Goal: Task Accomplishment & Management: Use online tool/utility

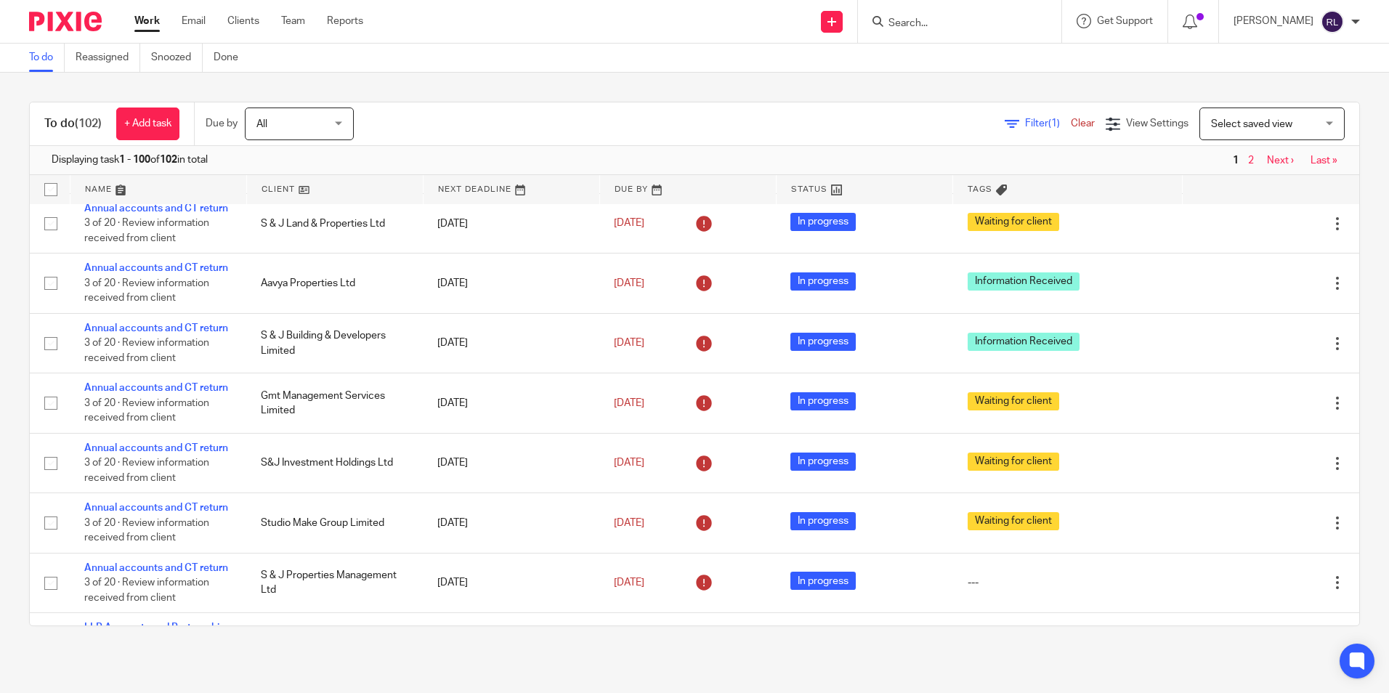
scroll to position [1235, 0]
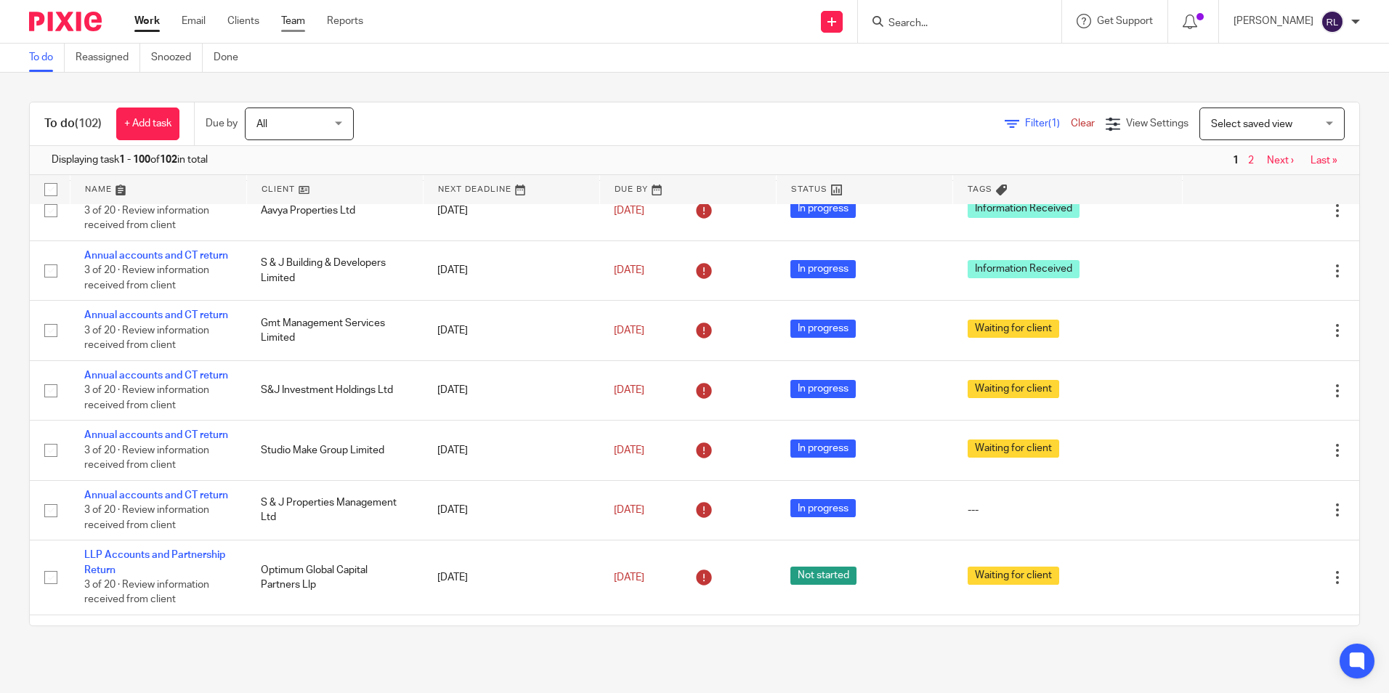
click at [300, 26] on link "Team" at bounding box center [293, 21] width 24 height 15
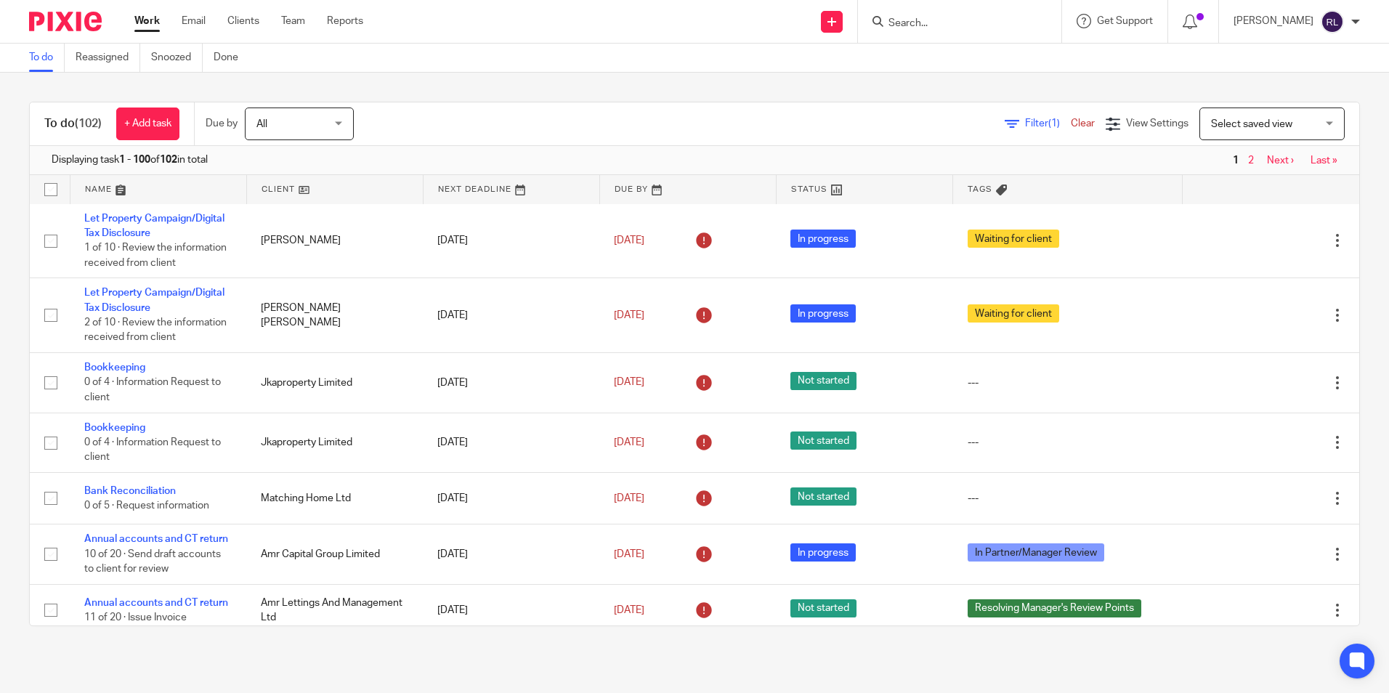
scroll to position [0, 0]
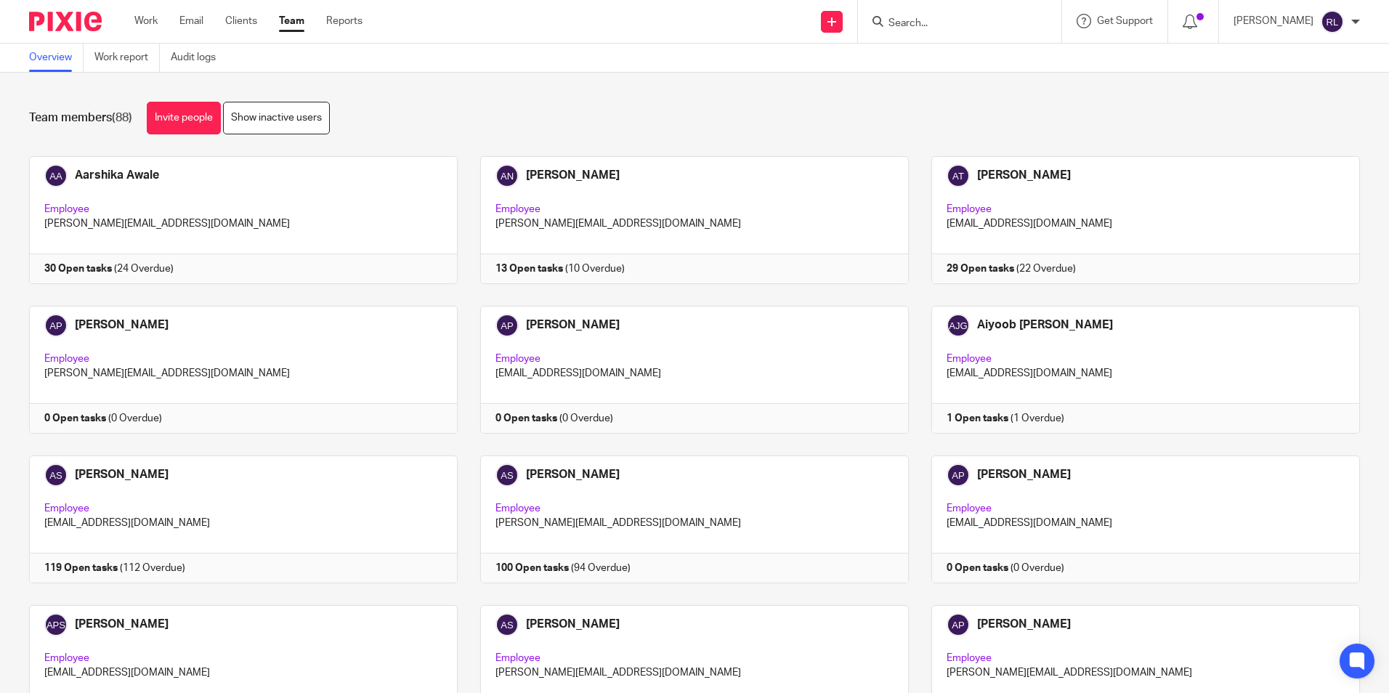
scroll to position [3984, 0]
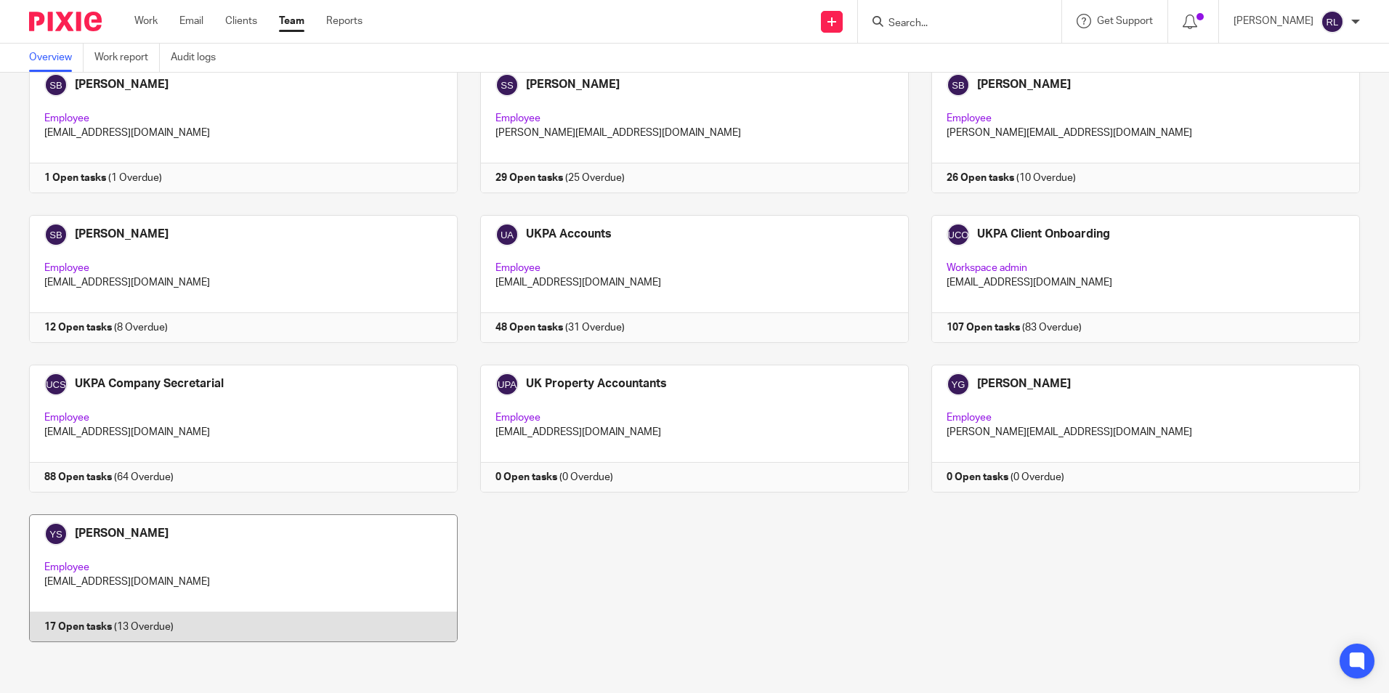
click at [139, 537] on link at bounding box center [232, 578] width 451 height 128
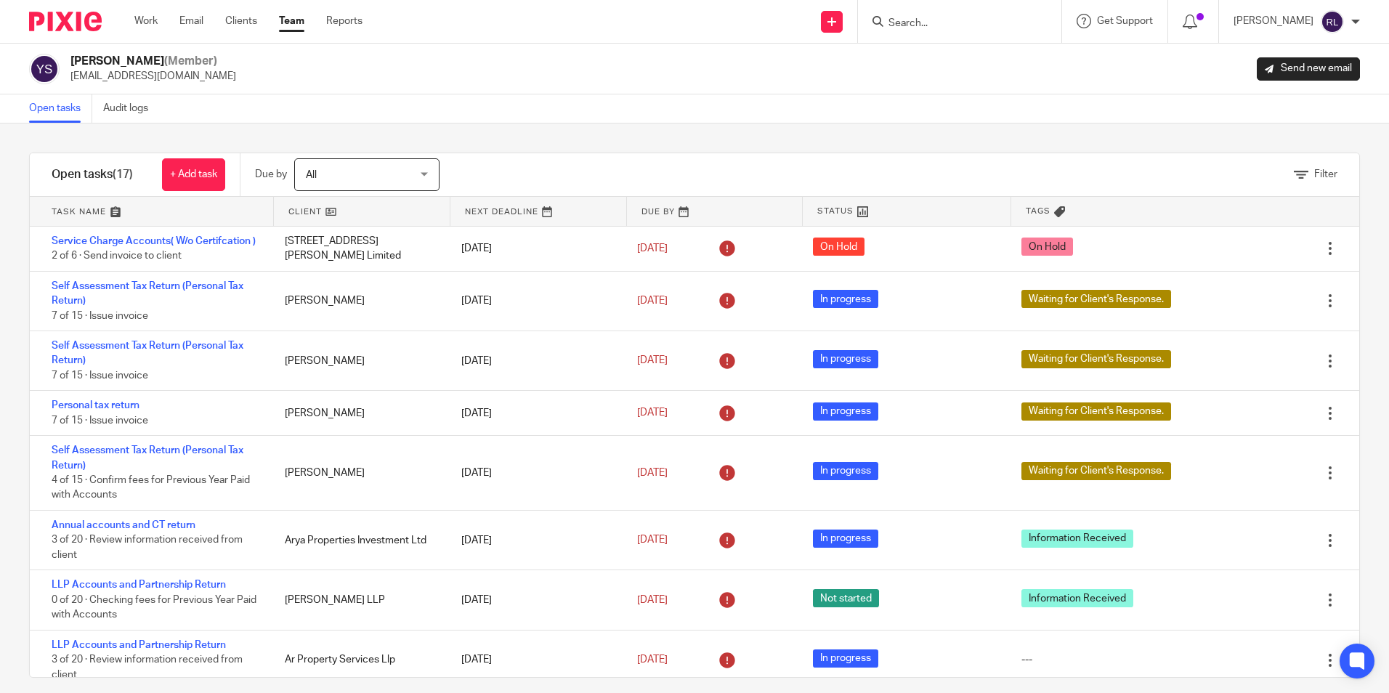
click at [304, 20] on link "Team" at bounding box center [291, 21] width 25 height 15
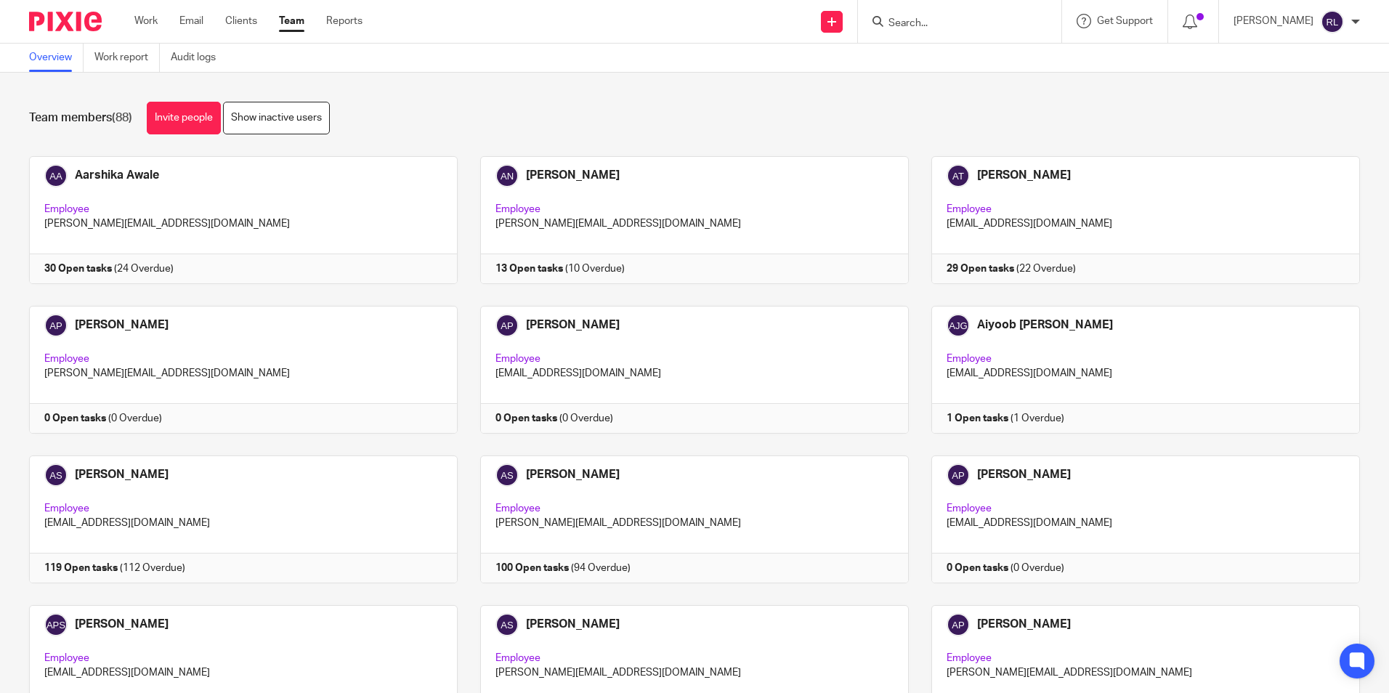
scroll to position [2787, 0]
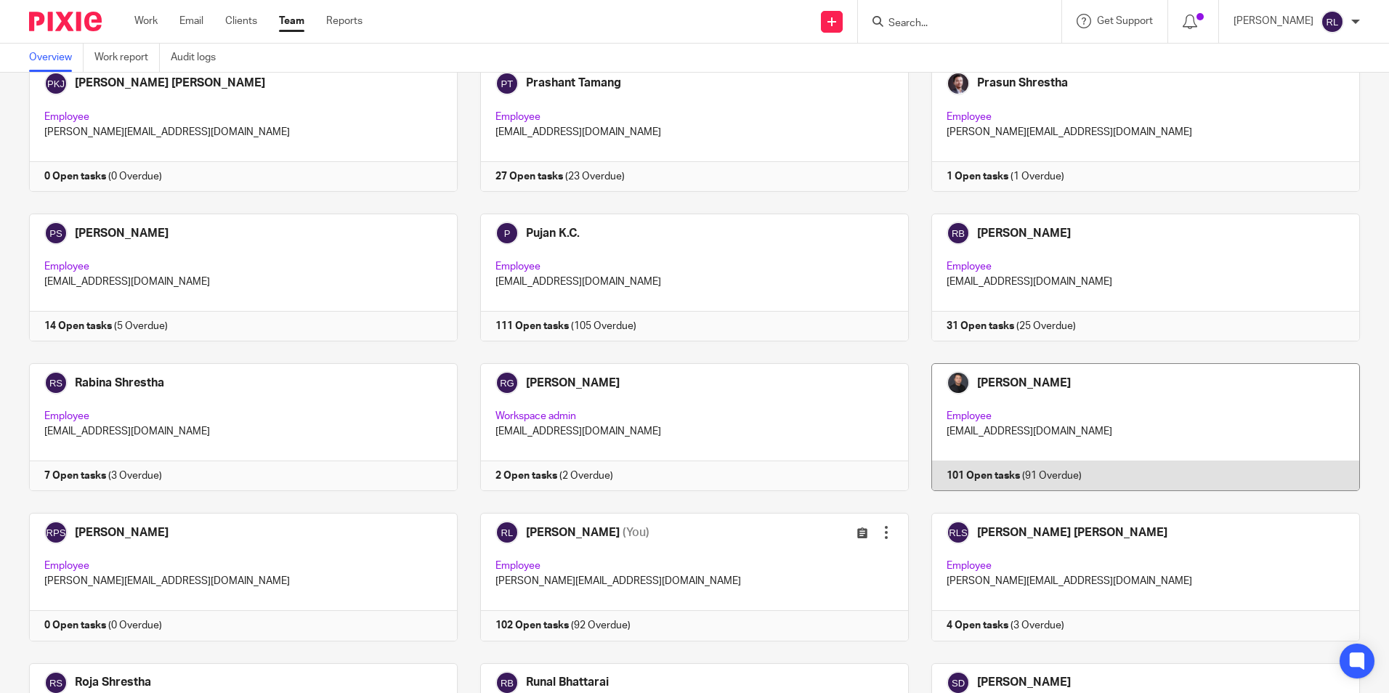
click at [1033, 395] on link at bounding box center [1134, 427] width 451 height 128
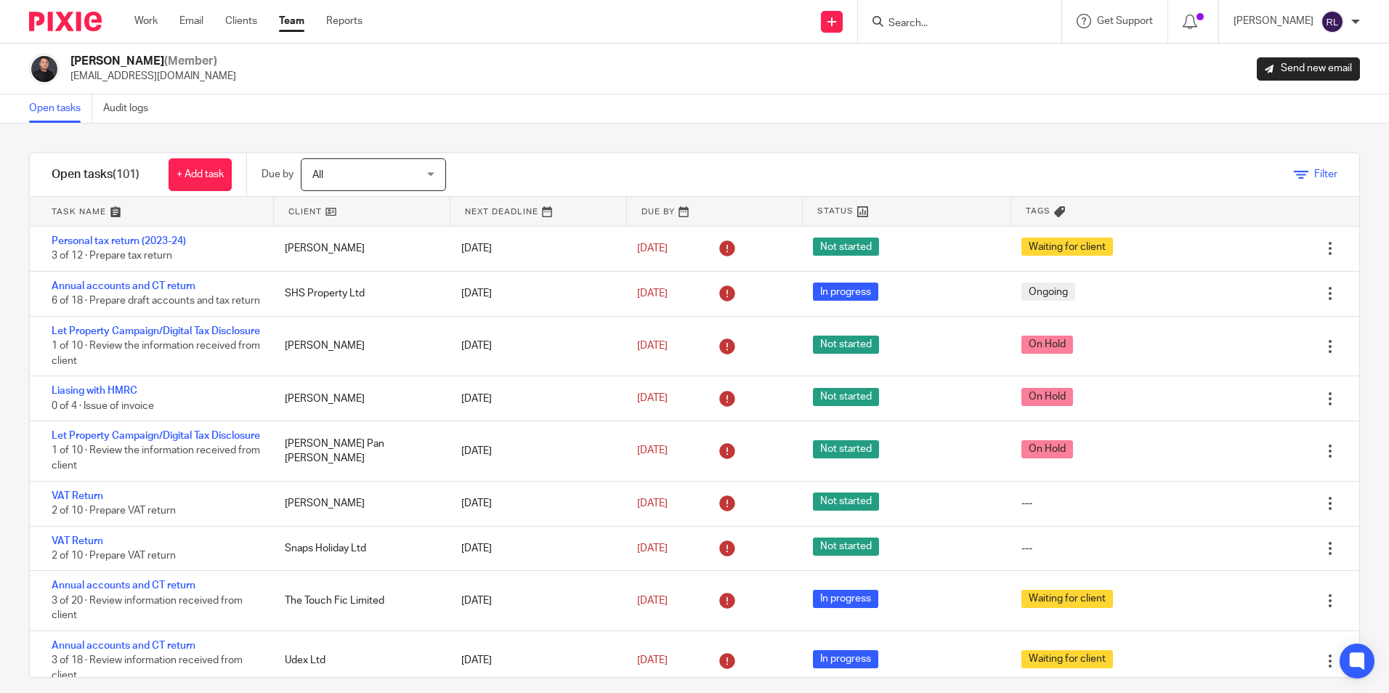
click at [1314, 177] on span "Filter" at bounding box center [1325, 174] width 23 height 10
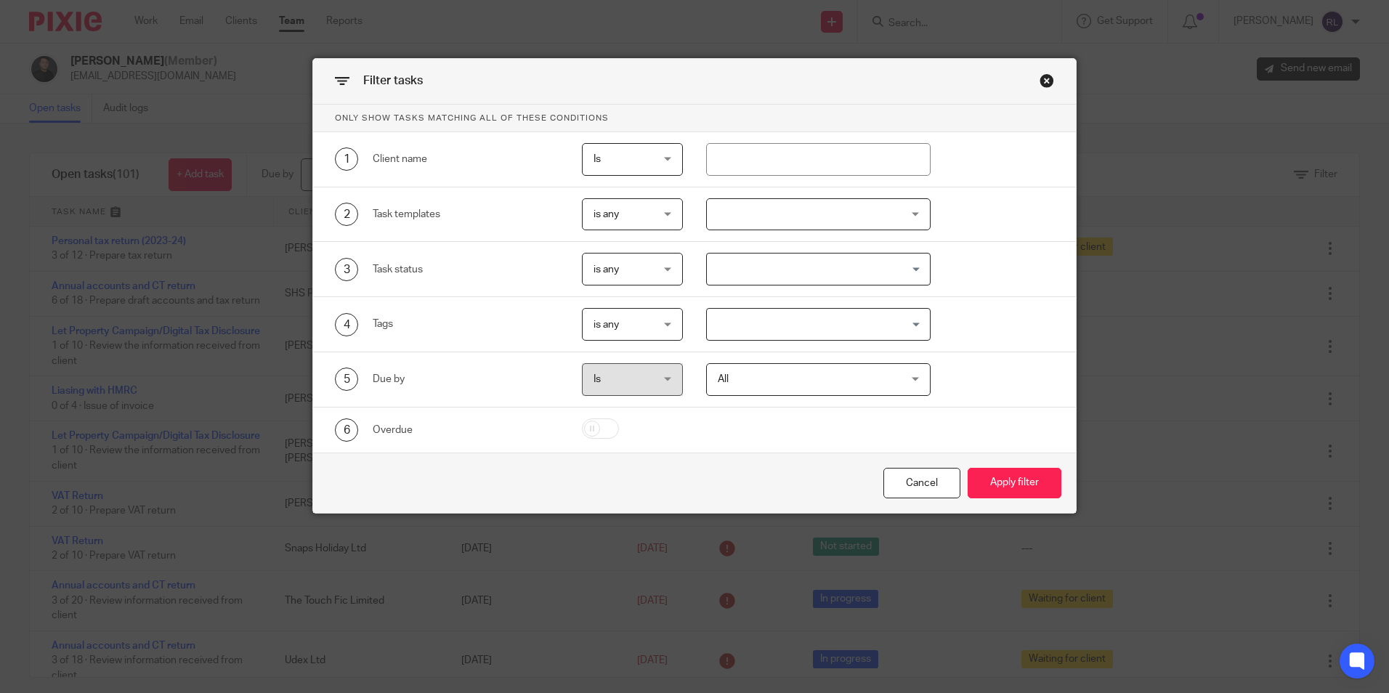
click at [819, 206] on div at bounding box center [818, 214] width 225 height 33
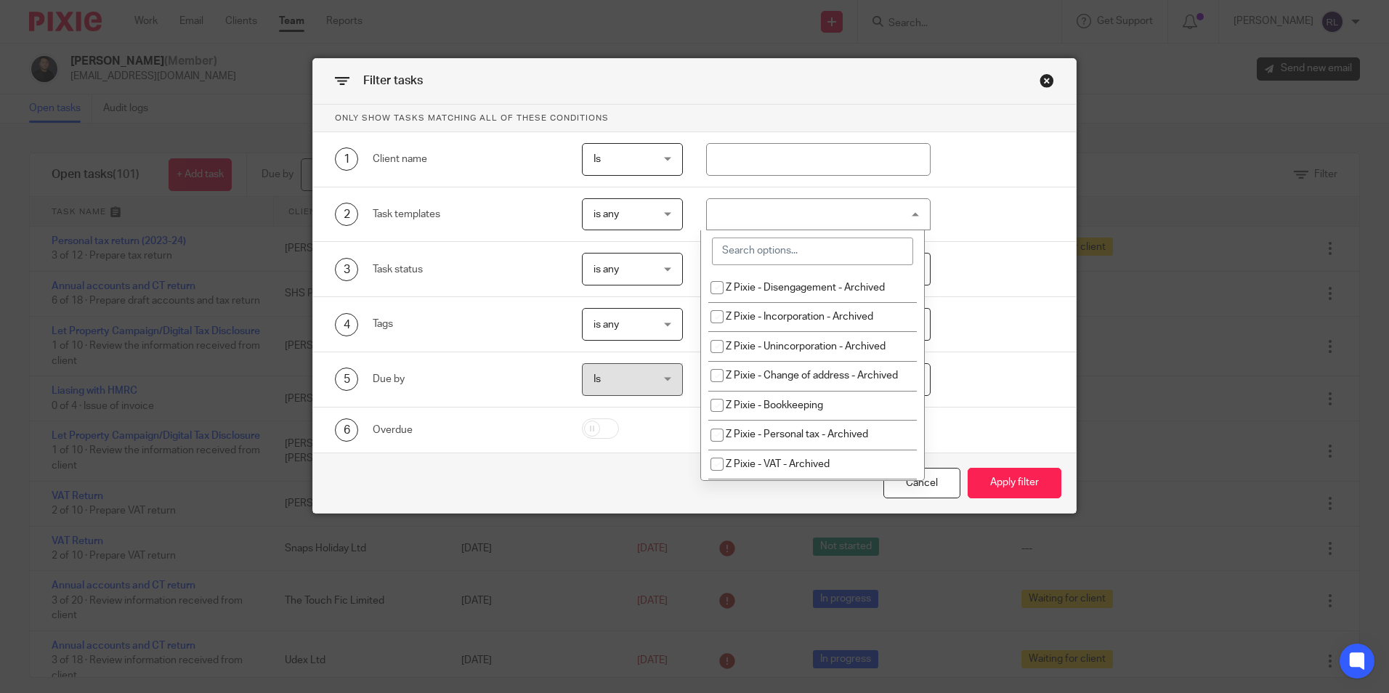
click at [771, 249] on input "search" at bounding box center [812, 252] width 201 height 28
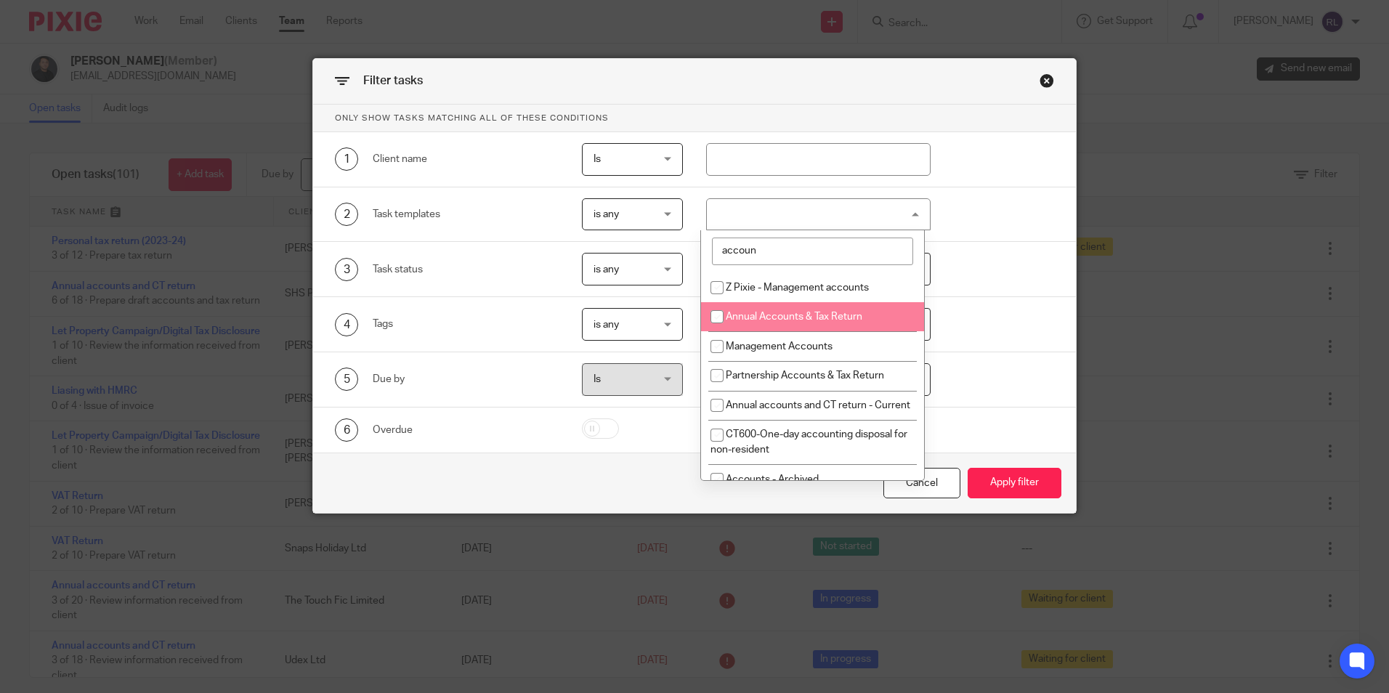
type input "accoun"
click at [793, 306] on li "Annual Accounts & Tax Return" at bounding box center [812, 317] width 223 height 30
checkbox input "true"
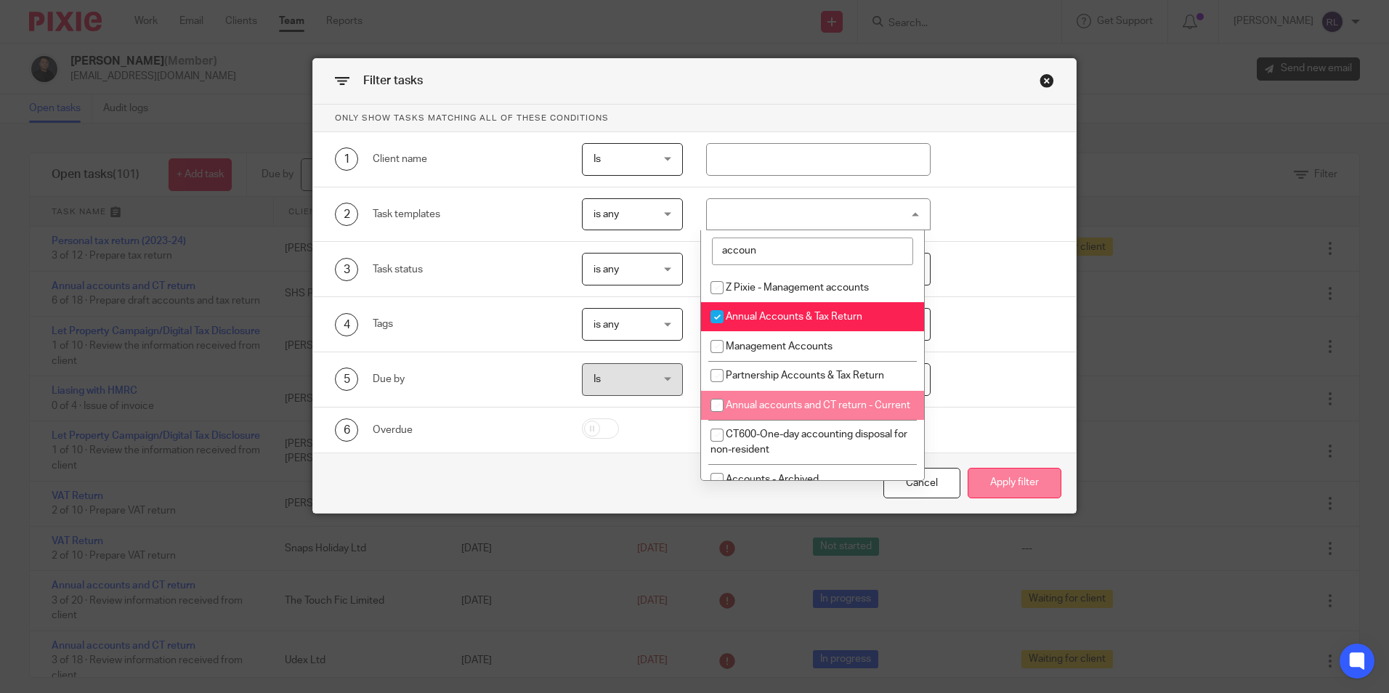
click at [1004, 477] on button "Apply filter" at bounding box center [1015, 483] width 94 height 31
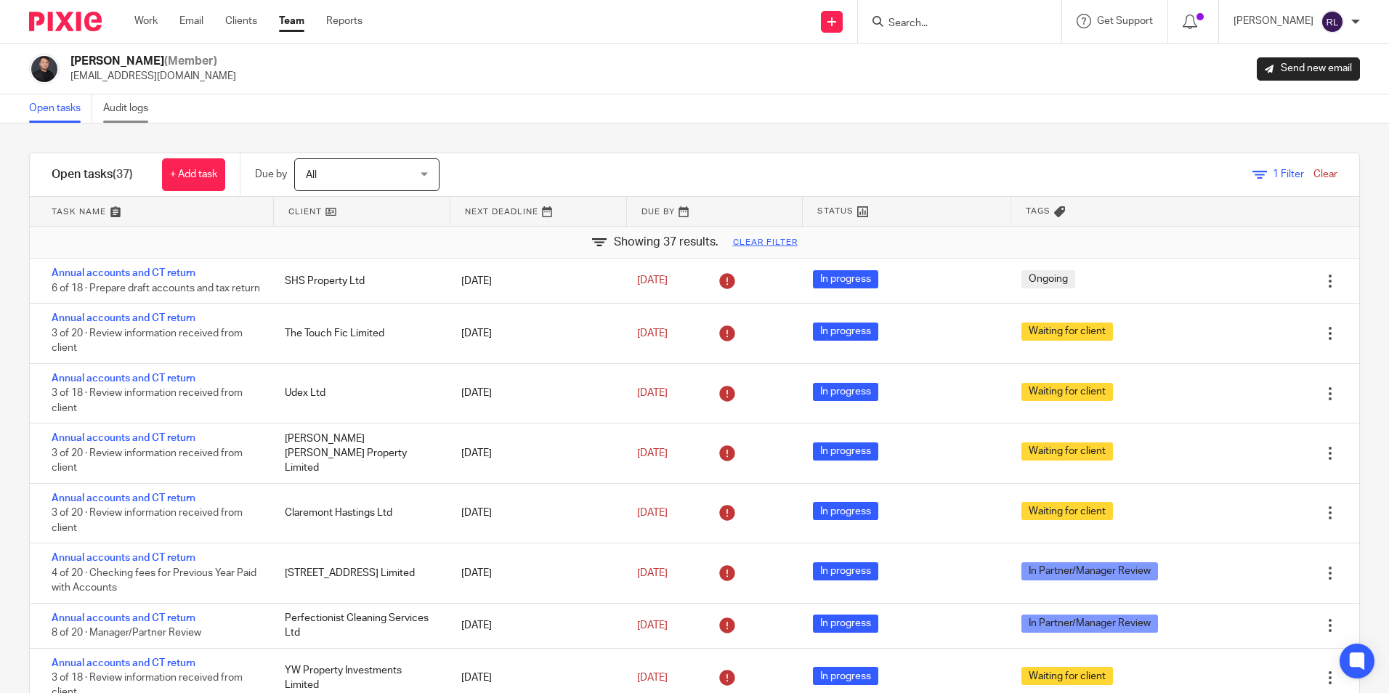
click at [134, 104] on link "Audit logs" at bounding box center [131, 108] width 56 height 28
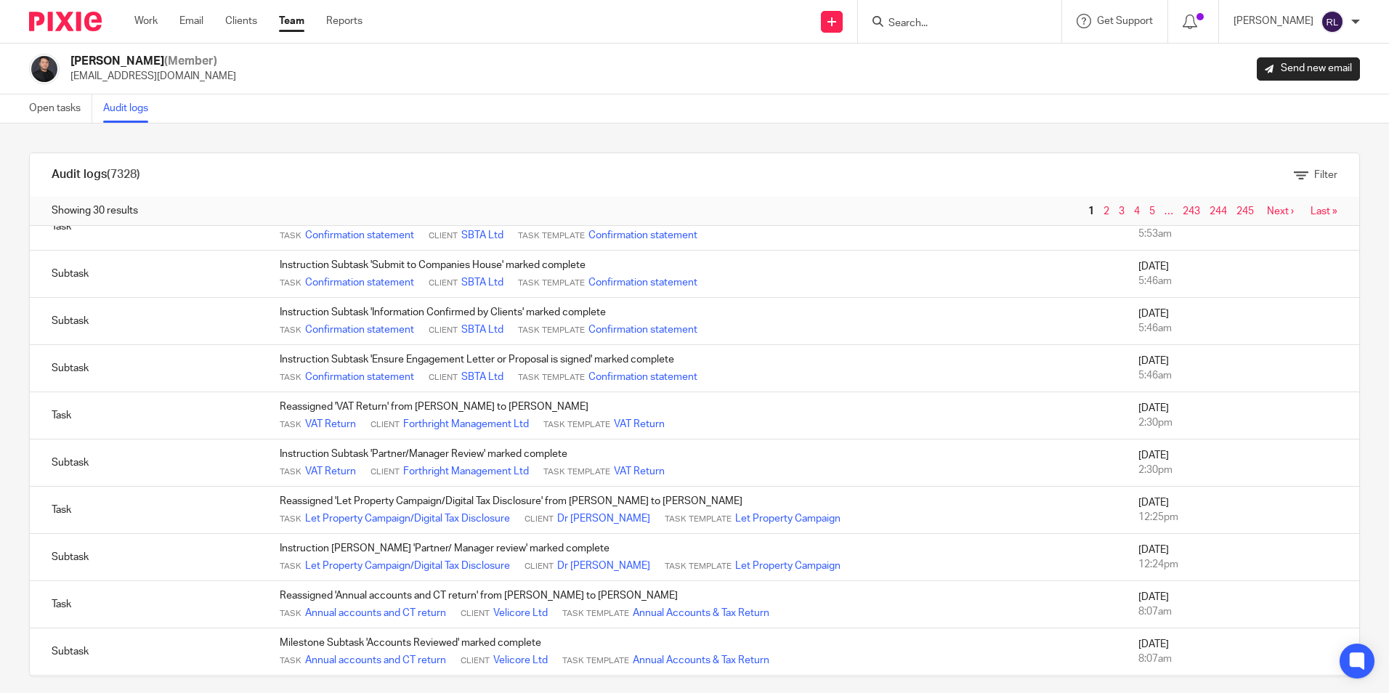
scroll to position [73, 0]
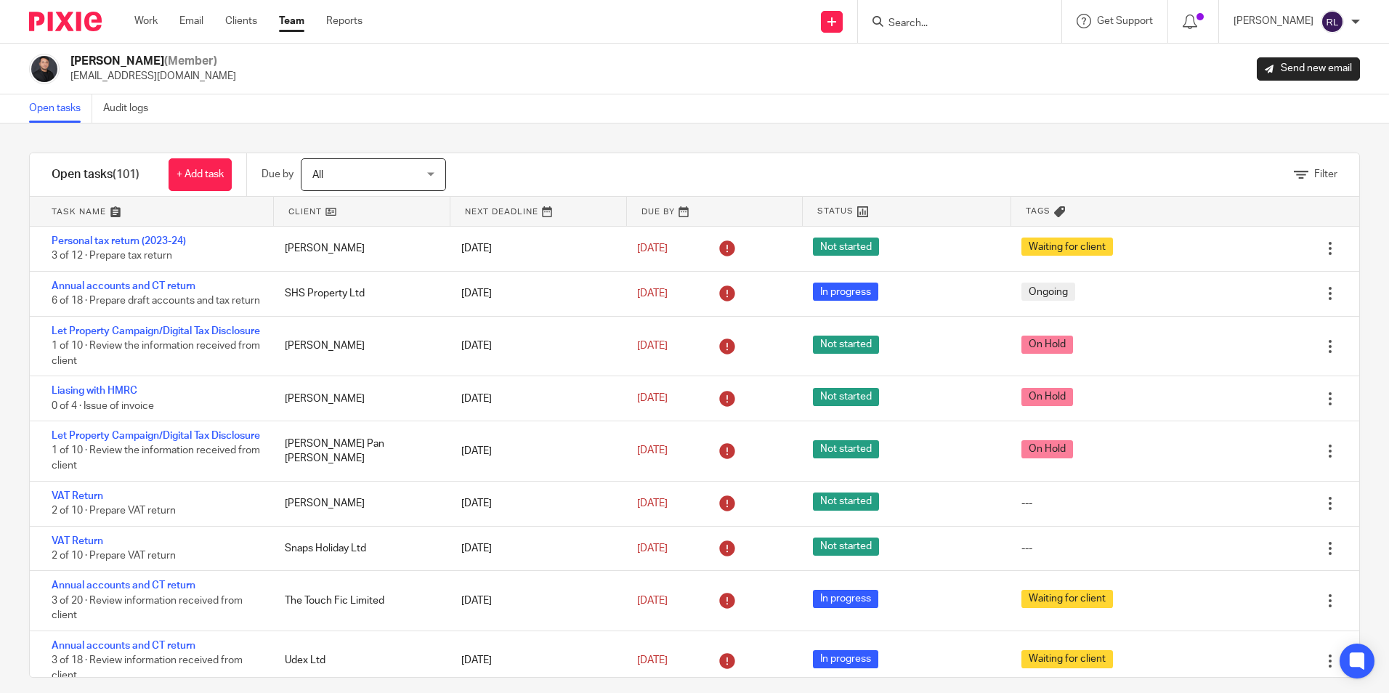
click at [298, 27] on link "Team" at bounding box center [291, 21] width 25 height 15
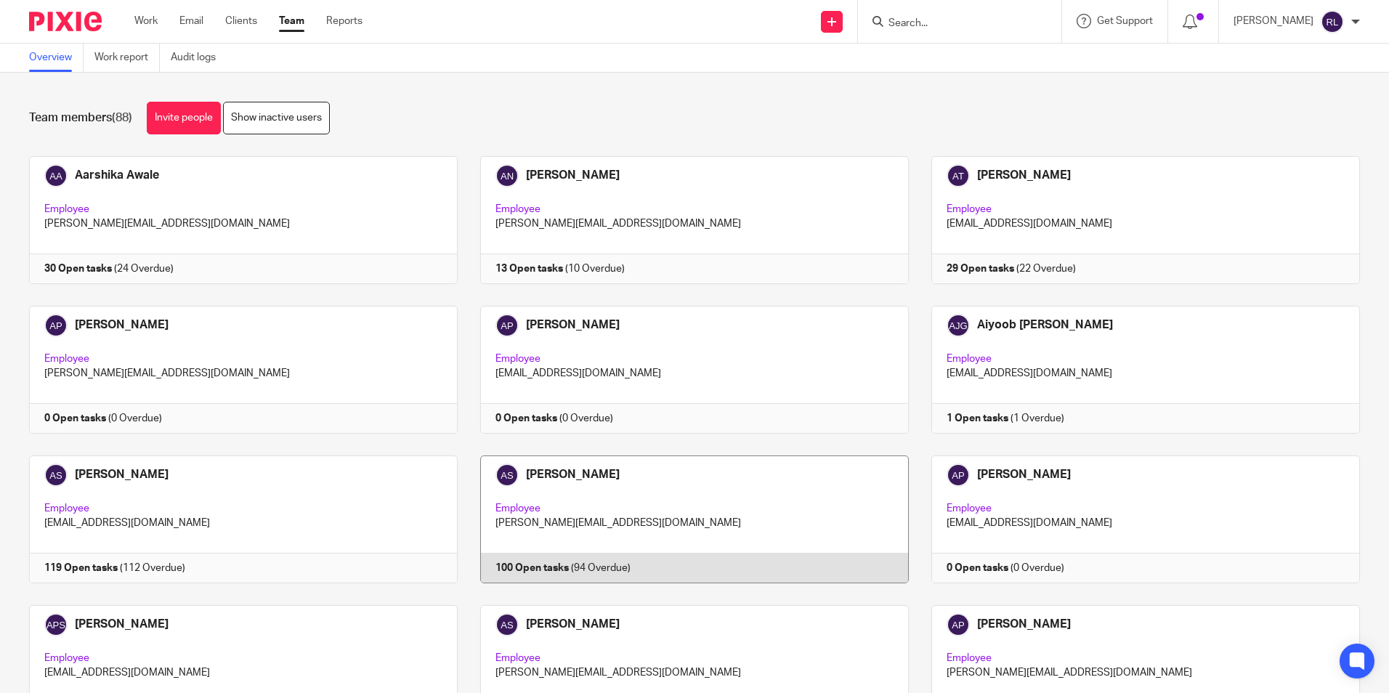
click at [611, 461] on link at bounding box center [683, 520] width 451 height 128
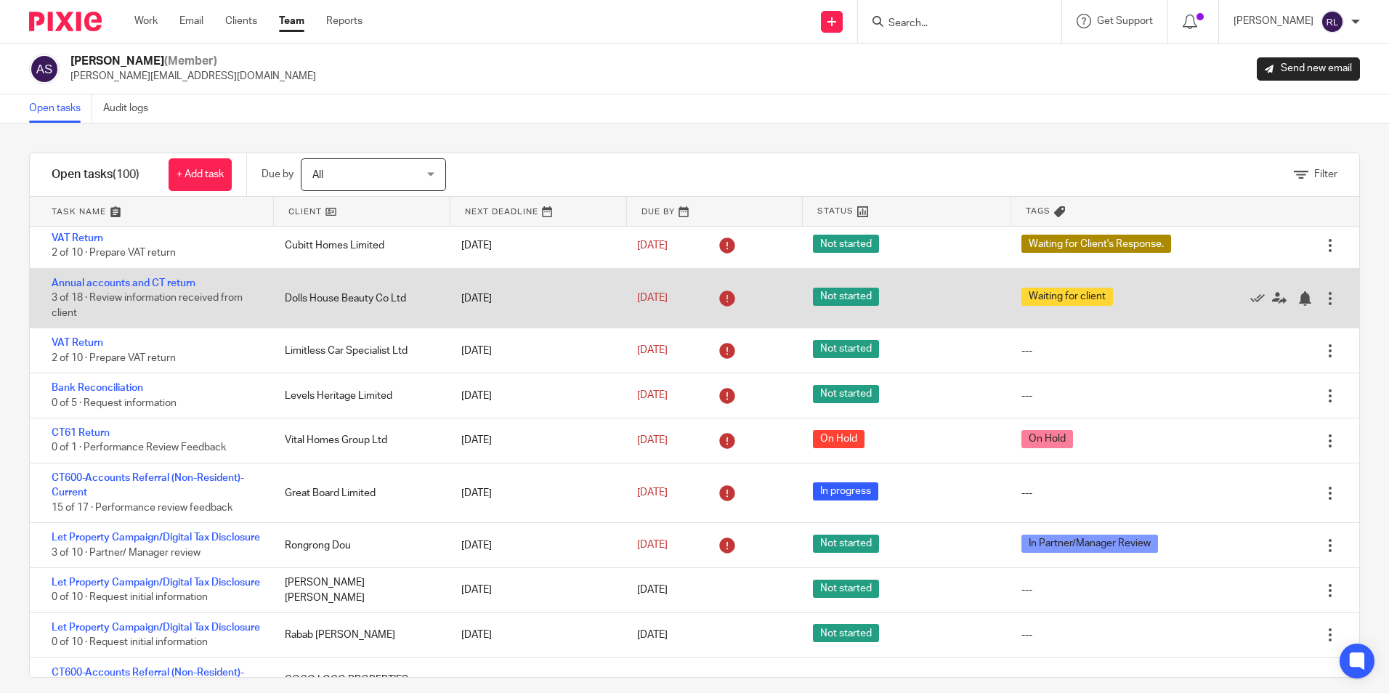
scroll to position [218, 0]
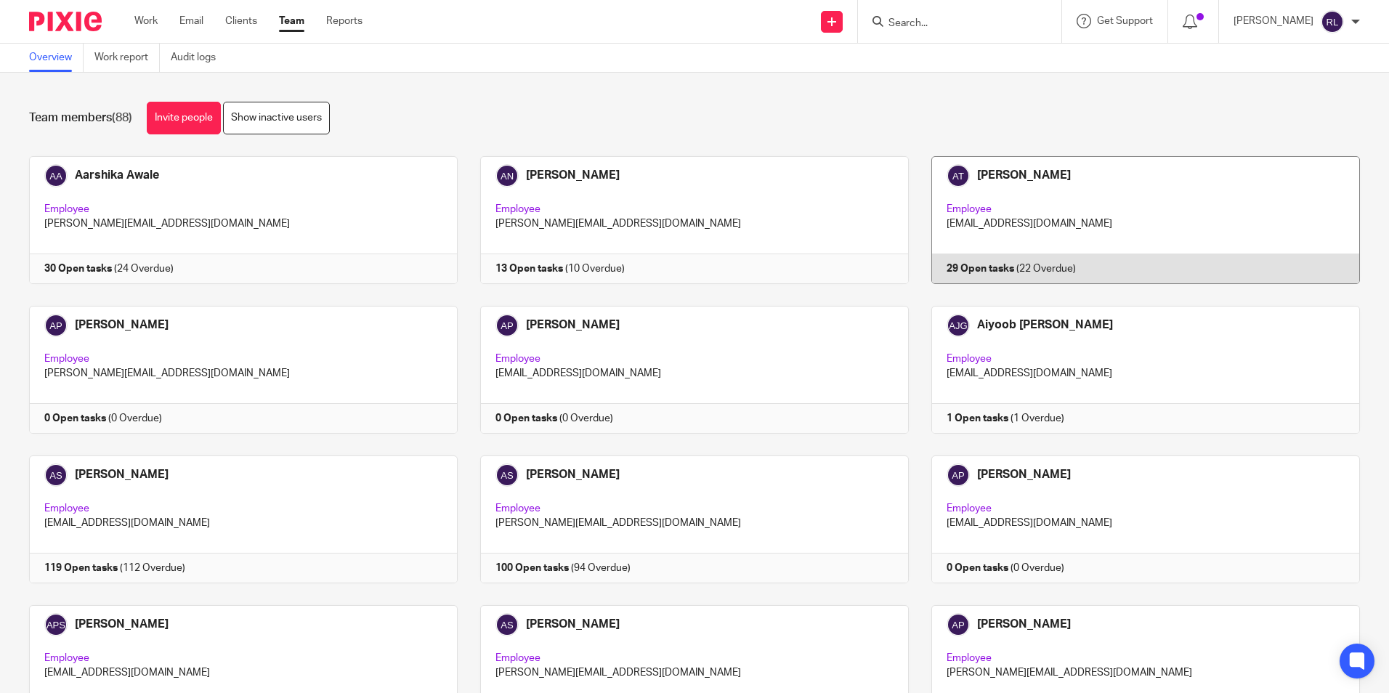
click at [1069, 253] on link at bounding box center [1134, 220] width 451 height 128
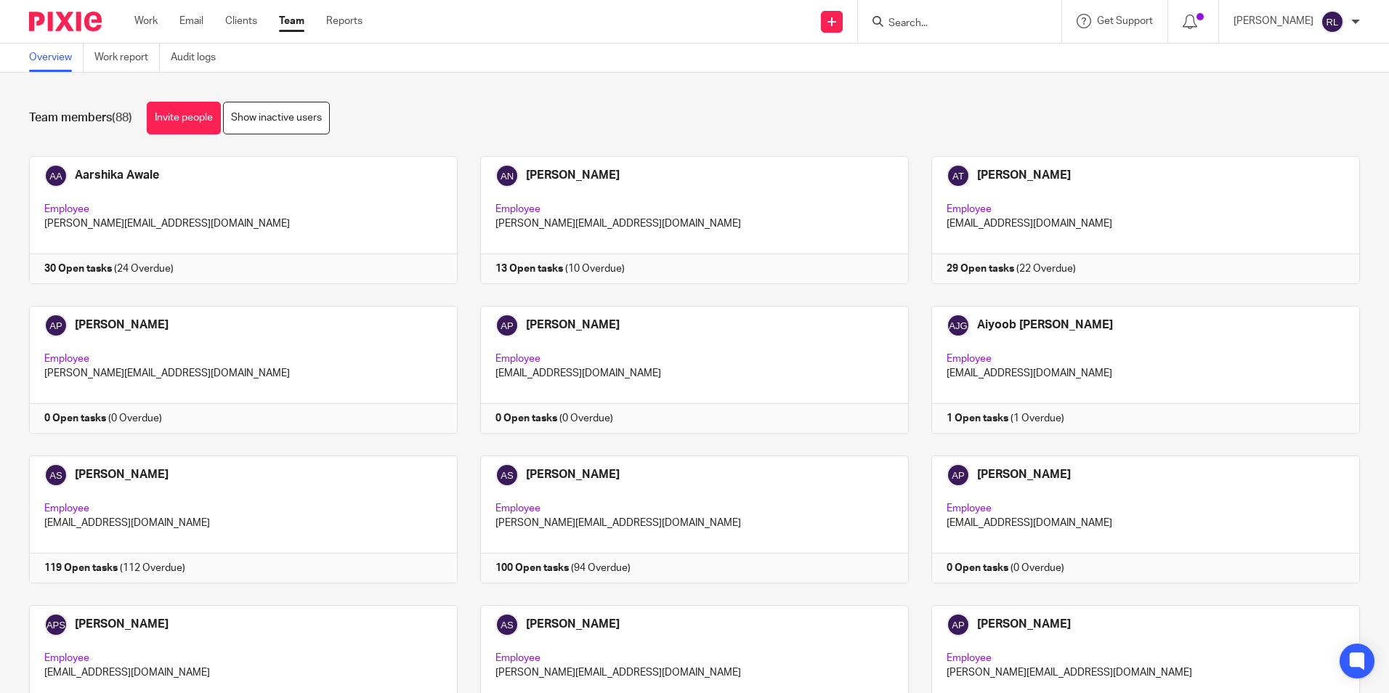
click at [577, 116] on div "Team members (88) Invite people Show inactive users" at bounding box center [694, 118] width 1331 height 33
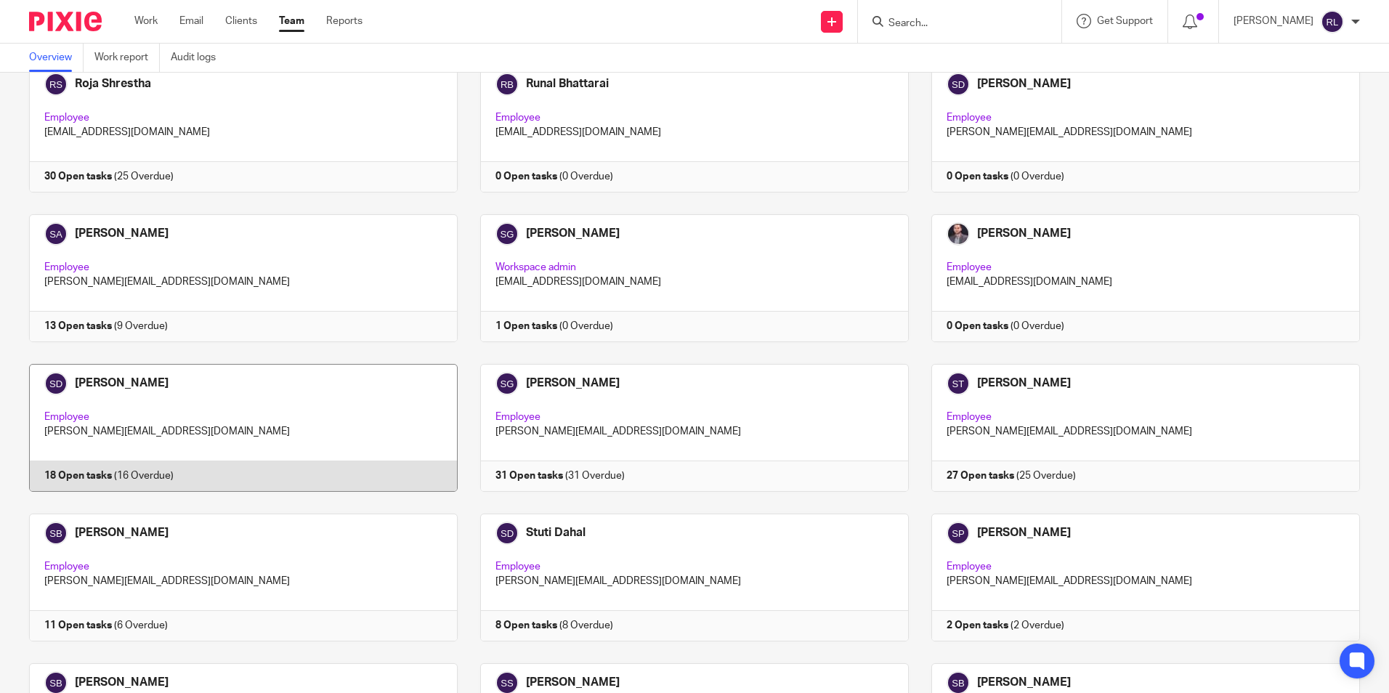
click at [222, 450] on link at bounding box center [232, 428] width 451 height 128
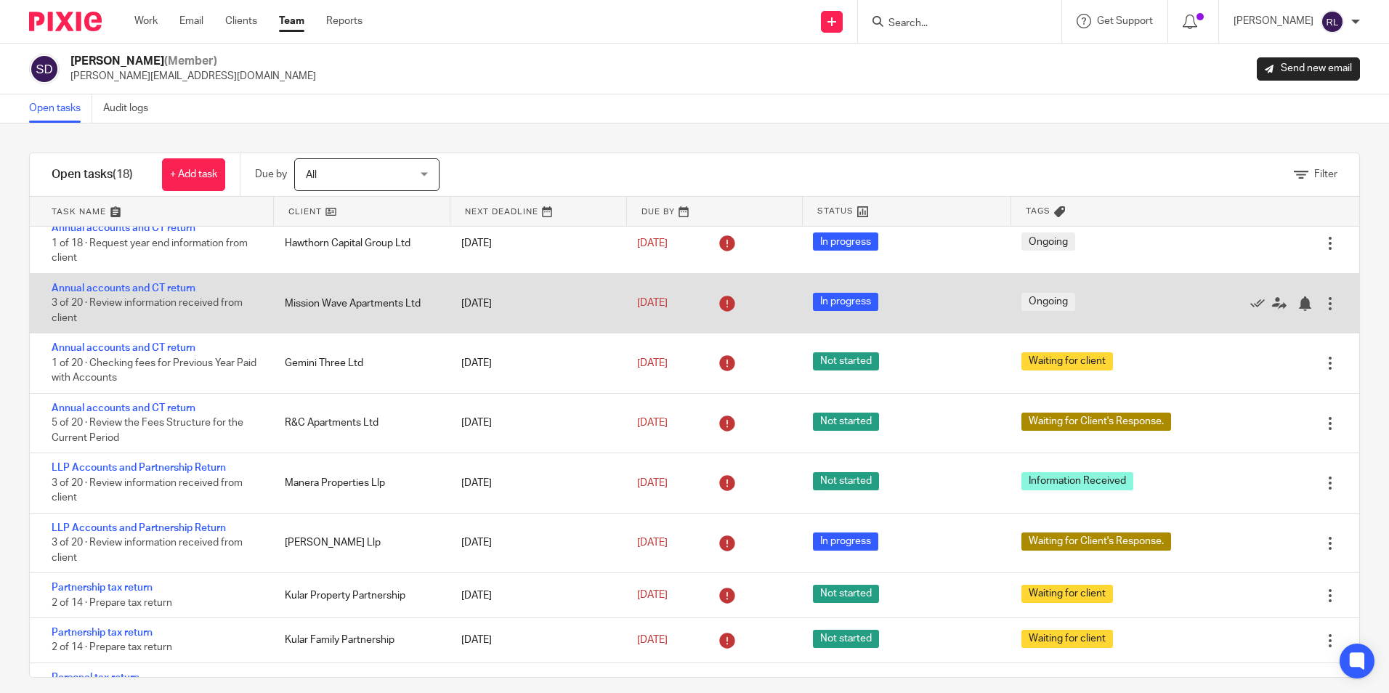
scroll to position [145, 0]
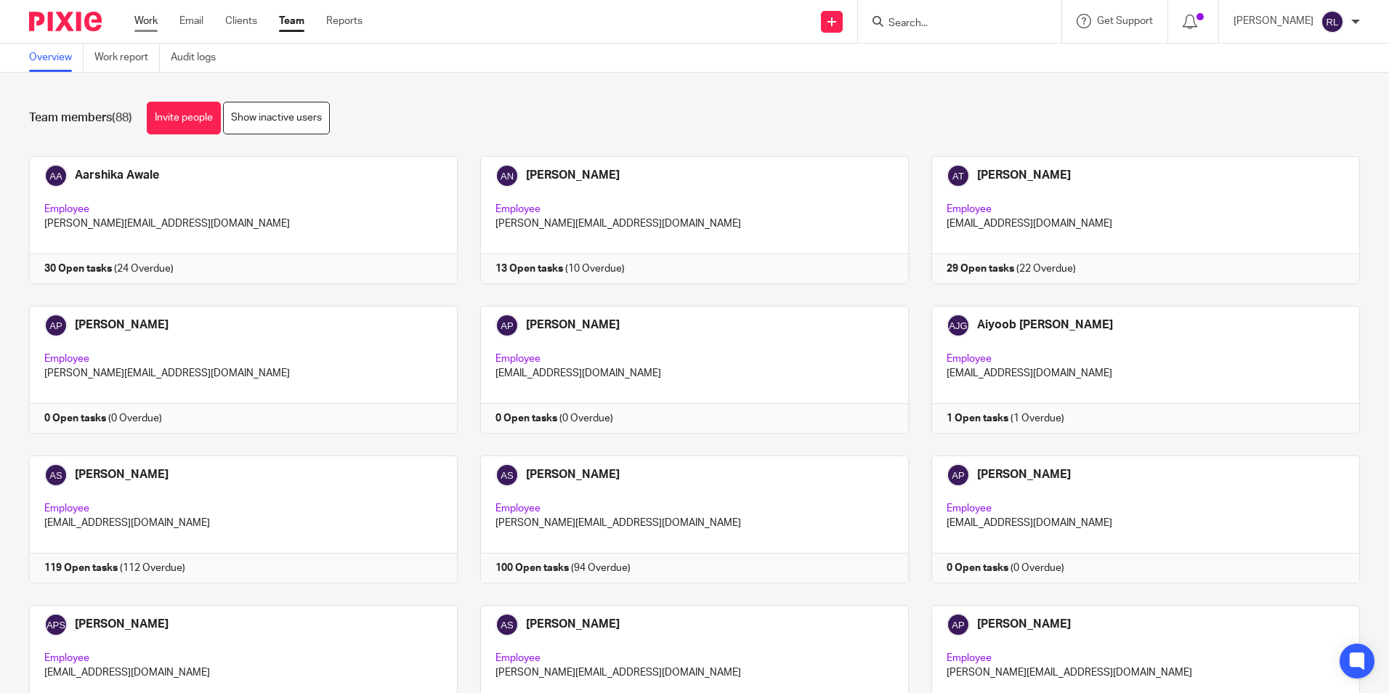
click at [150, 23] on link "Work" at bounding box center [145, 21] width 23 height 15
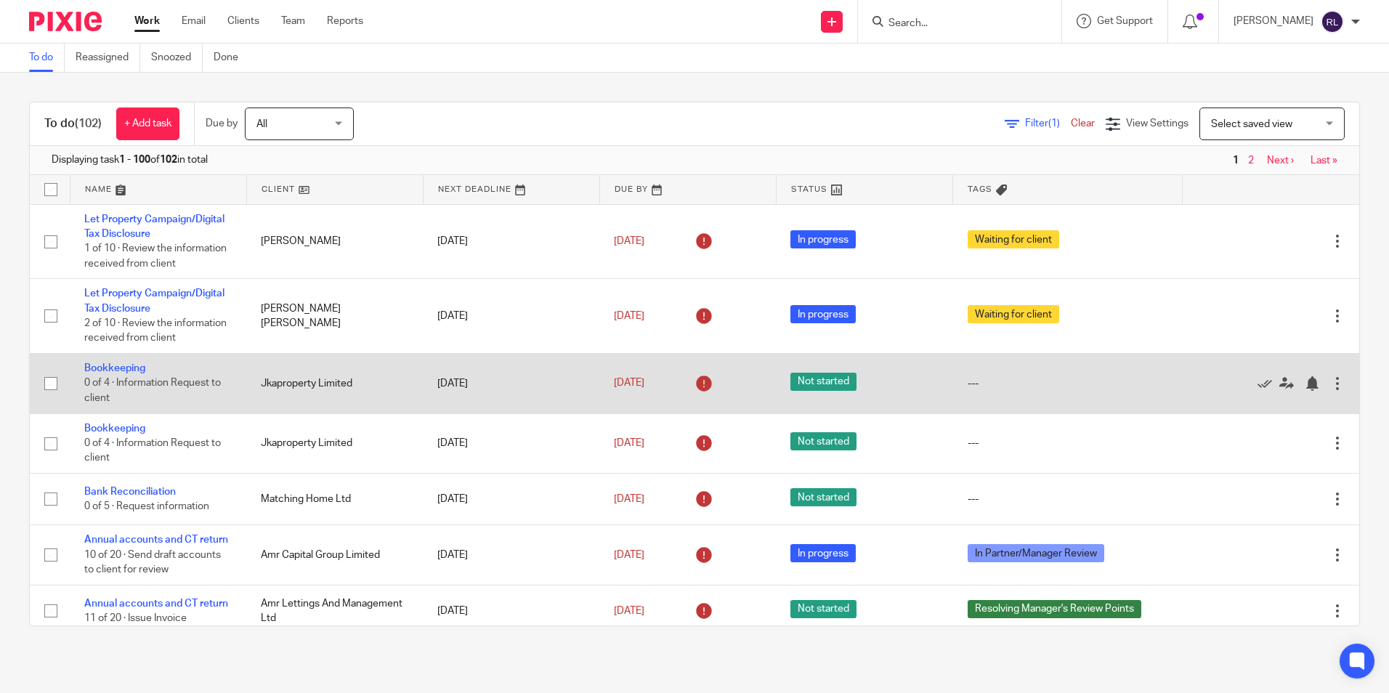
scroll to position [2618, 0]
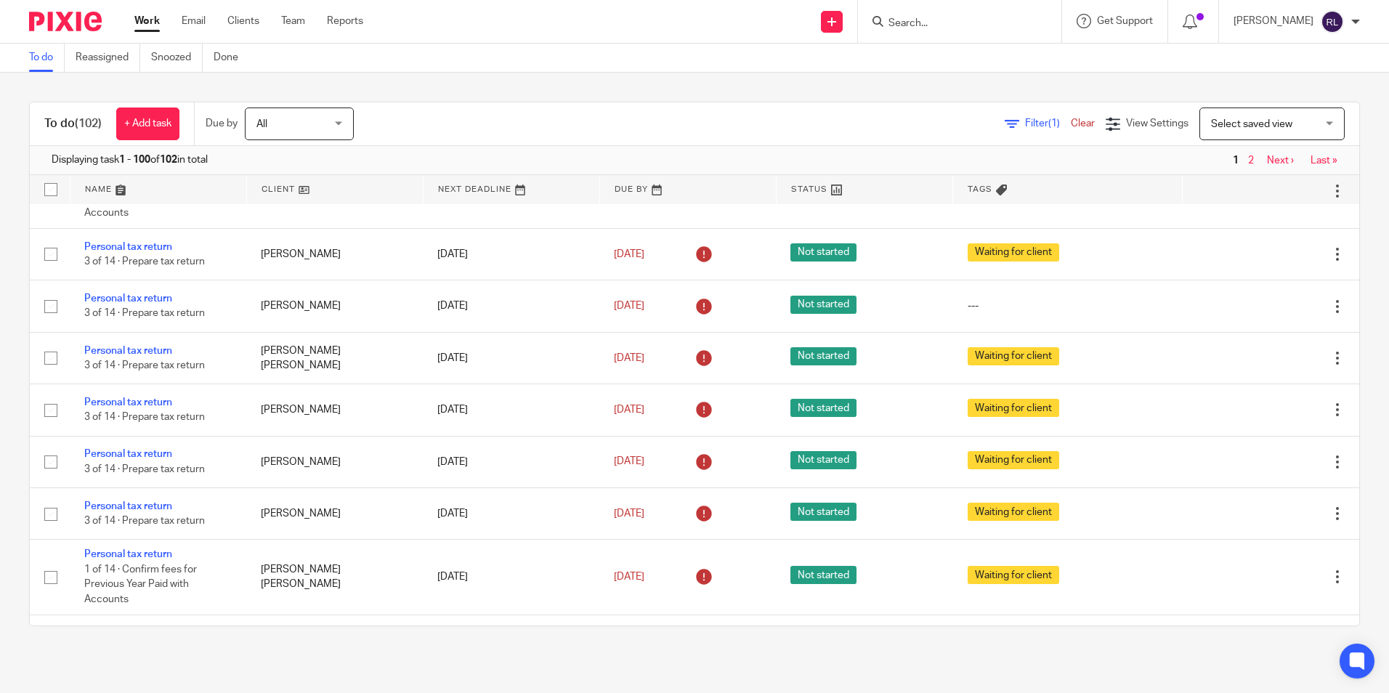
click at [130, 21] on link "Personal tax return" at bounding box center [128, 16] width 88 height 10
click at [949, 19] on input "Search" at bounding box center [952, 23] width 131 height 13
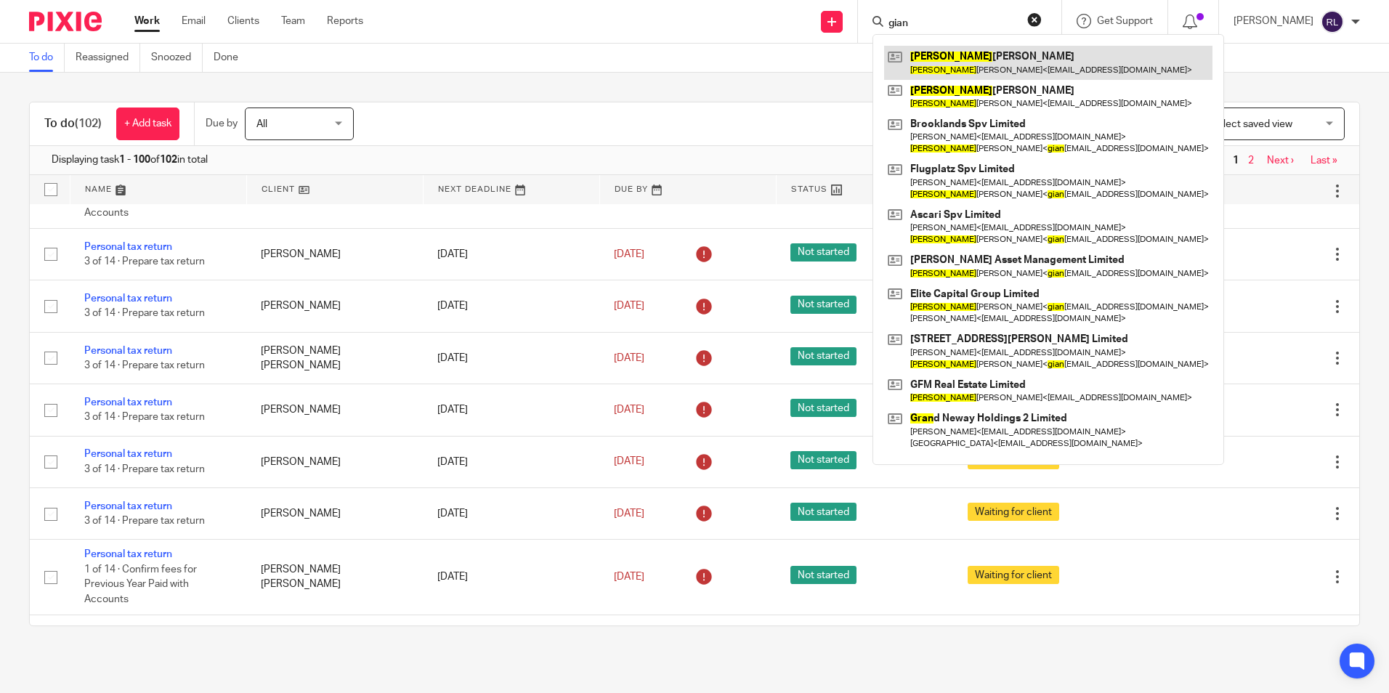
type input "gian"
click at [983, 50] on link at bounding box center [1048, 62] width 328 height 33
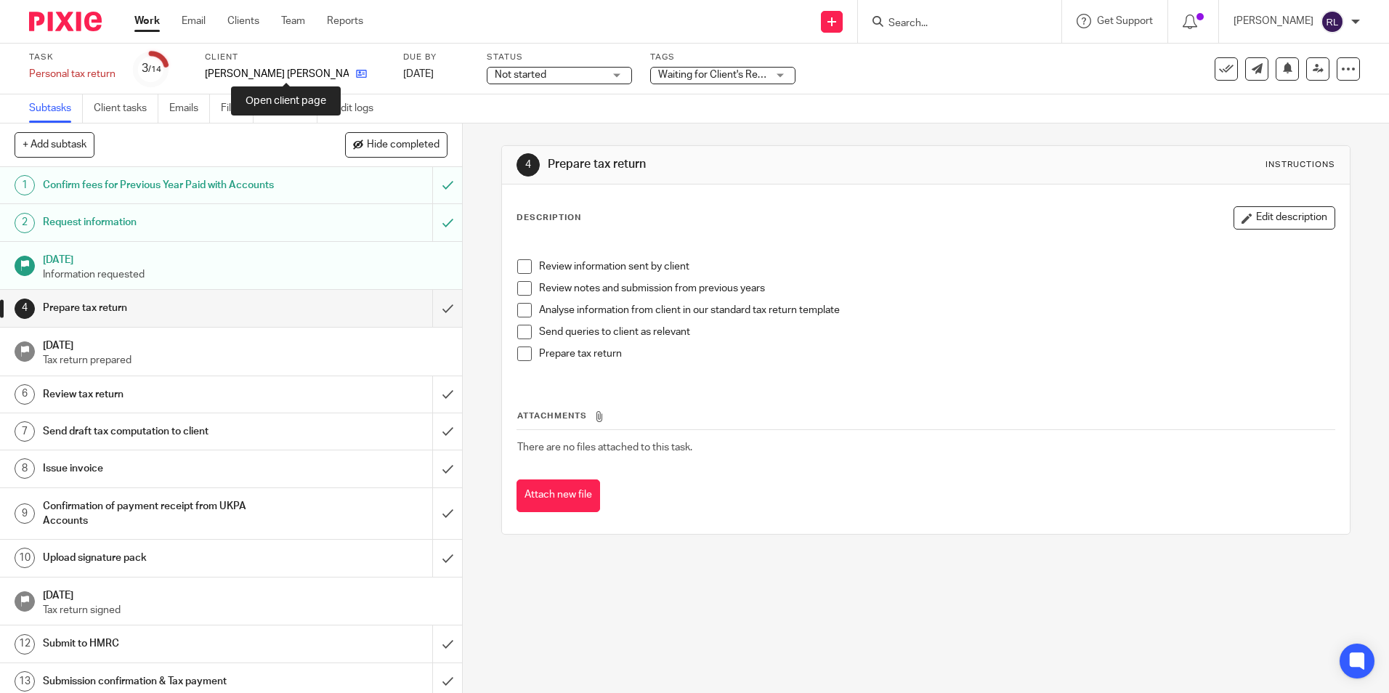
click at [356, 73] on icon at bounding box center [361, 73] width 11 height 11
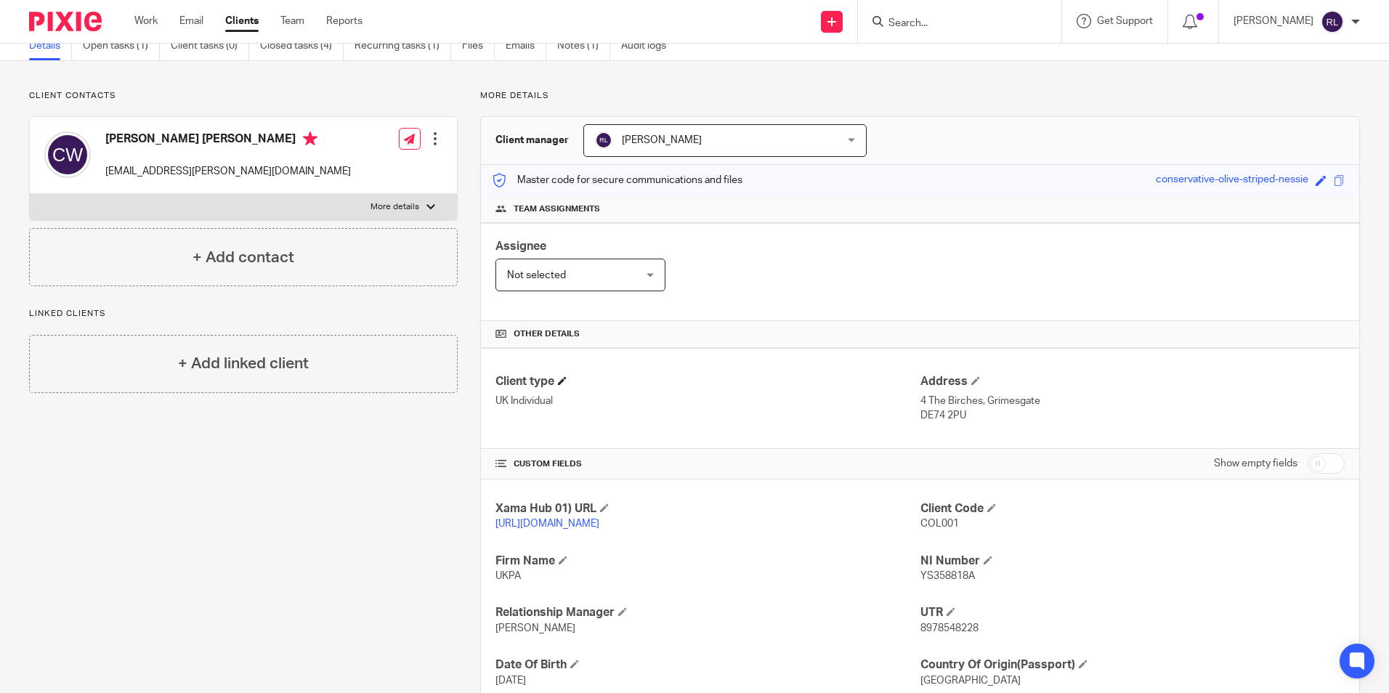
scroll to position [230, 0]
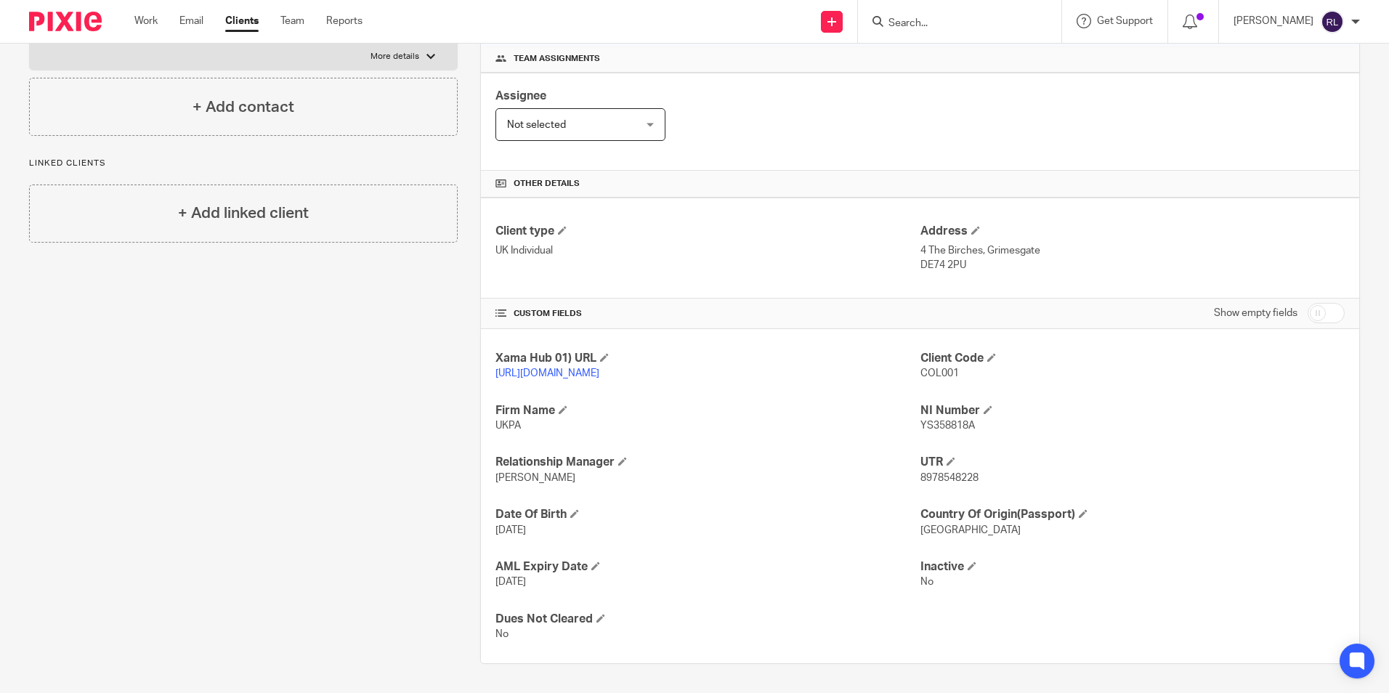
click at [949, 480] on span "8978548228" at bounding box center [950, 478] width 58 height 10
copy span "8978548228"
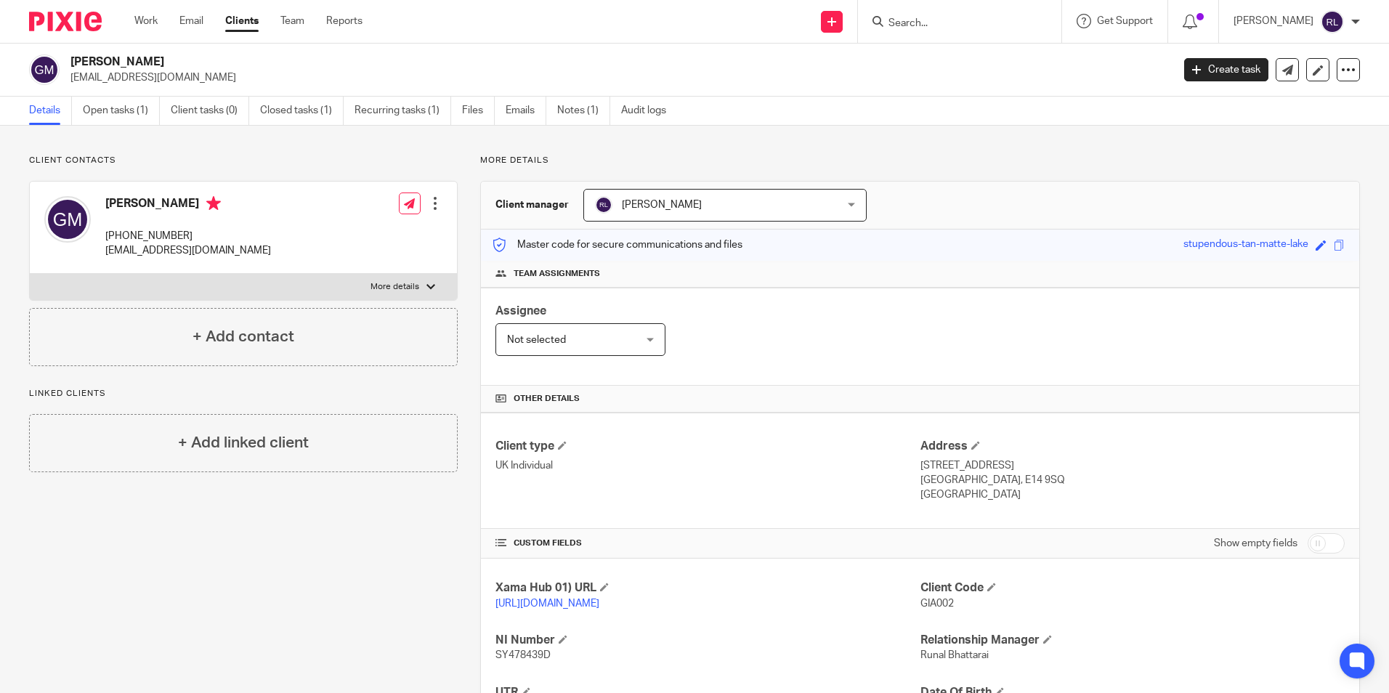
drag, startPoint x: 108, startPoint y: 118, endPoint x: 109, endPoint y: 125, distance: 7.4
click at [108, 118] on link "Open tasks (1)" at bounding box center [121, 111] width 77 height 28
